Goal: Information Seeking & Learning: Learn about a topic

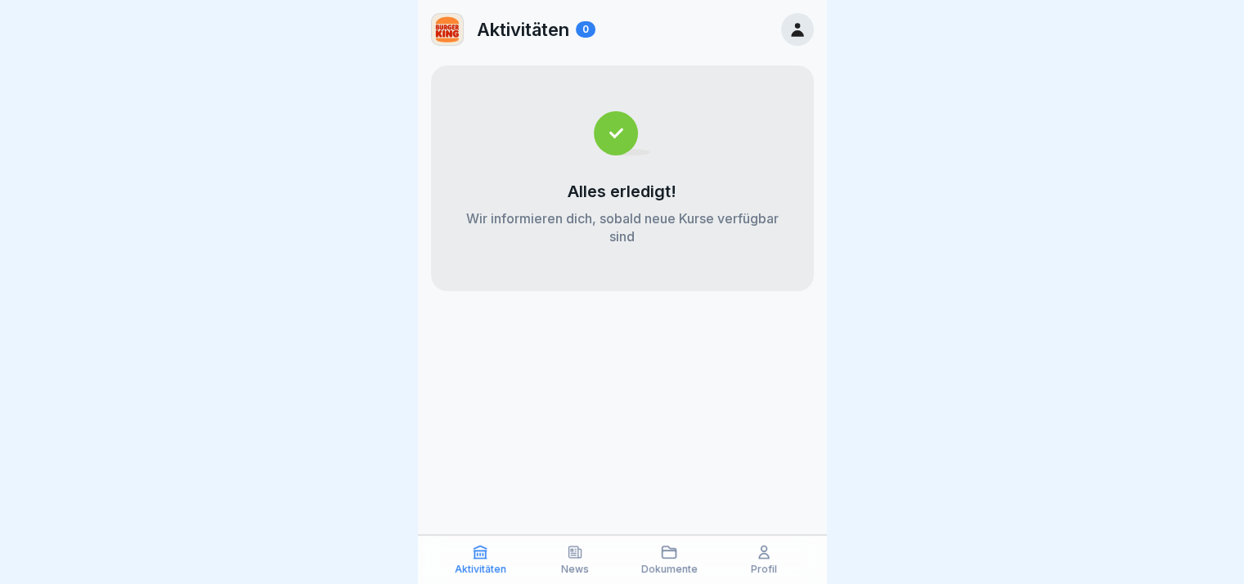
click at [767, 549] on icon at bounding box center [764, 552] width 16 height 16
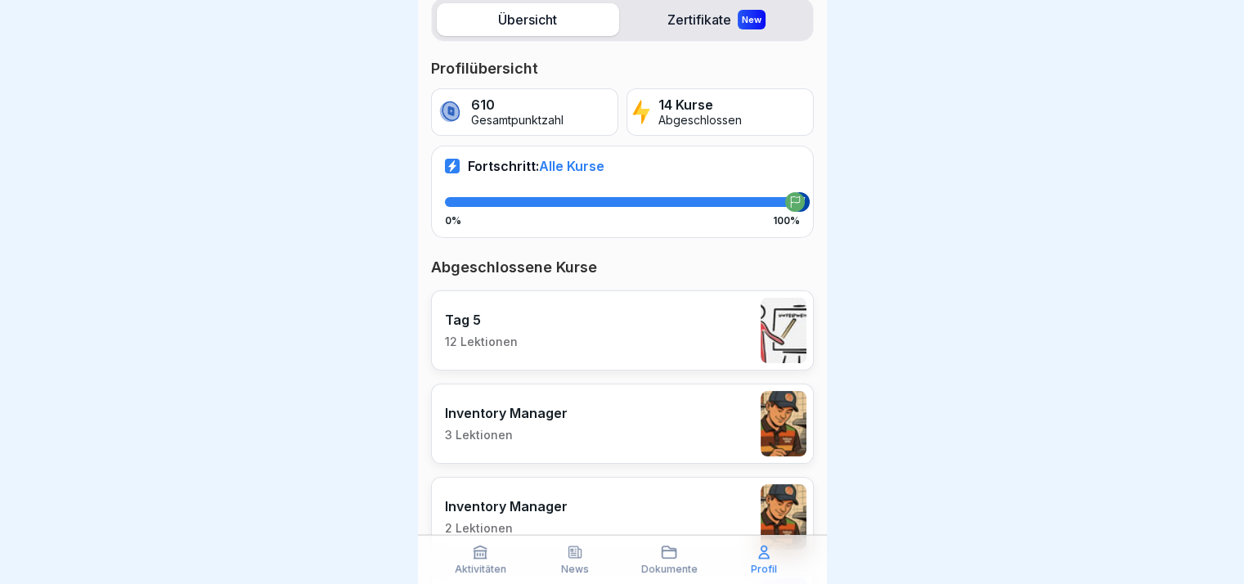
scroll to position [245, 0]
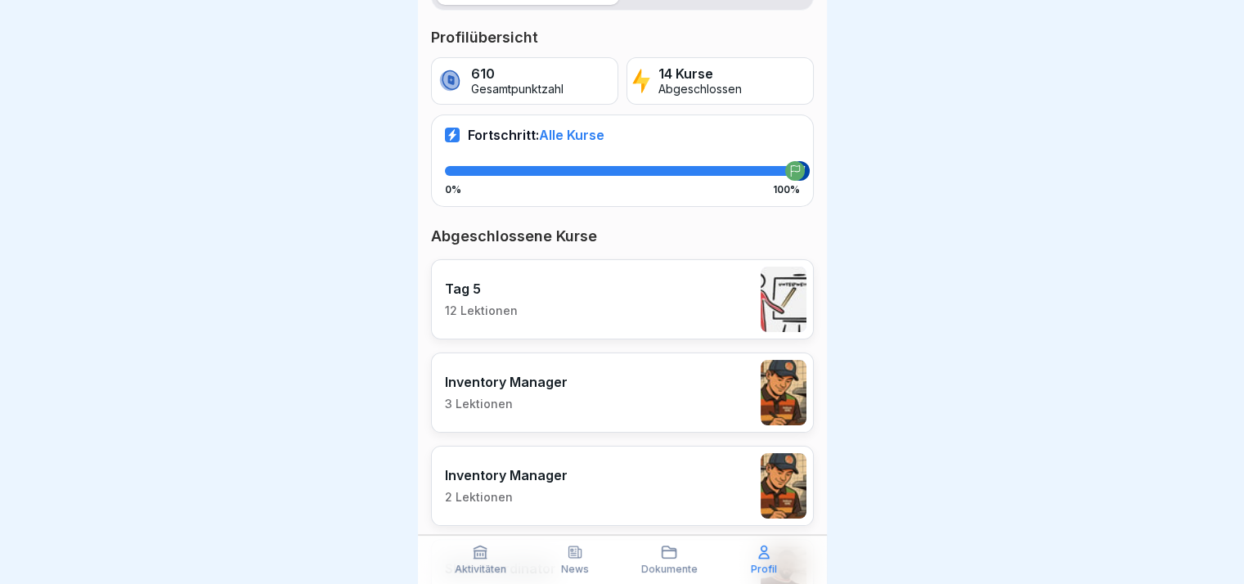
click at [536, 328] on div "Tag 5 12 Lektionen" at bounding box center [622, 299] width 383 height 80
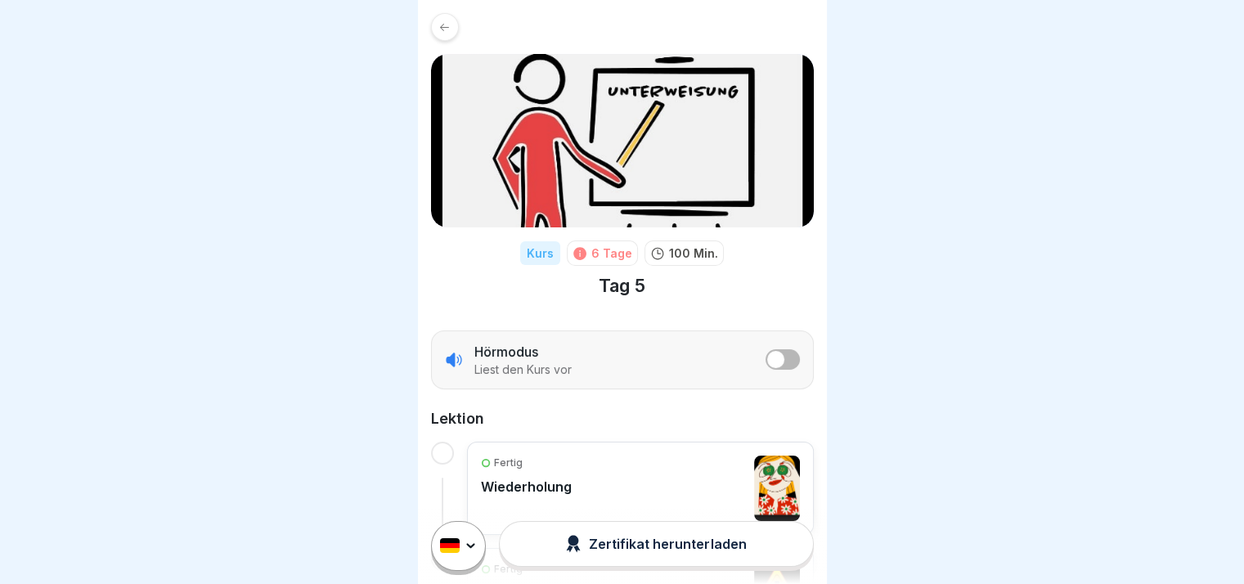
click at [776, 358] on button "listener mode" at bounding box center [783, 359] width 34 height 20
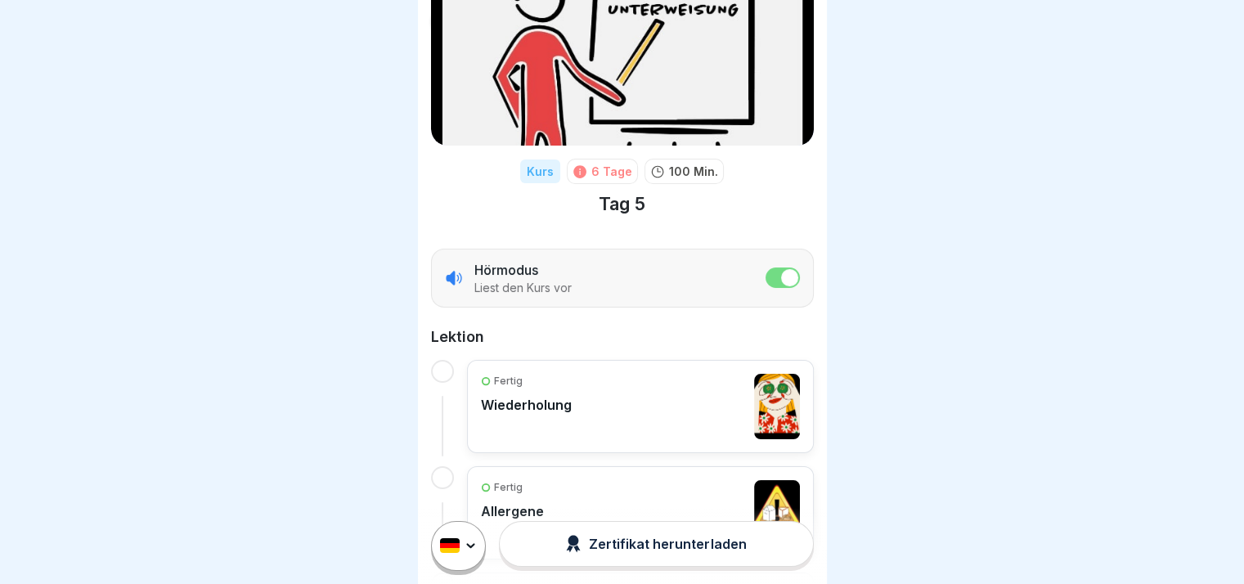
click at [546, 397] on p "Wiederholung" at bounding box center [526, 405] width 91 height 16
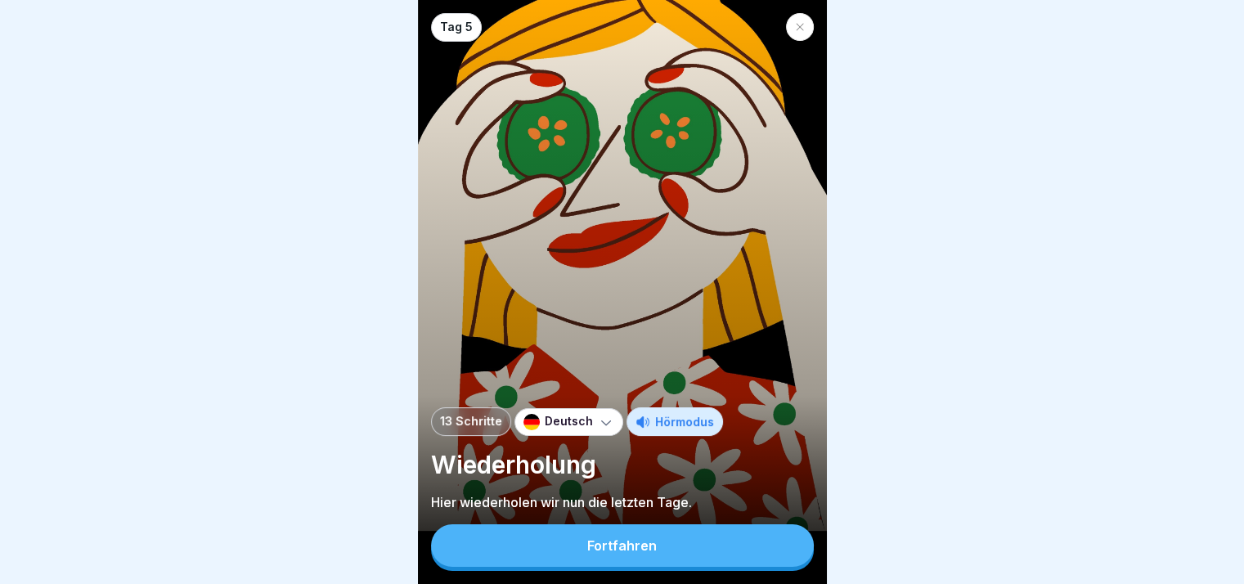
click at [804, 28] on icon at bounding box center [800, 27] width 10 height 10
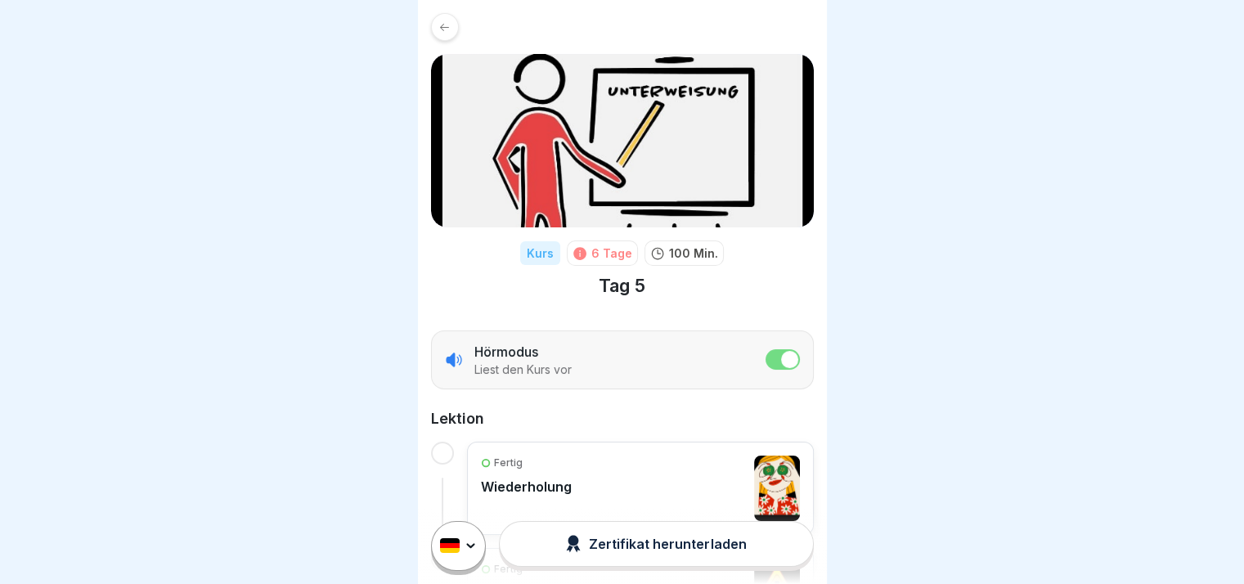
click at [781, 358] on span "listener mode" at bounding box center [789, 359] width 17 height 17
